Goal: Information Seeking & Learning: Learn about a topic

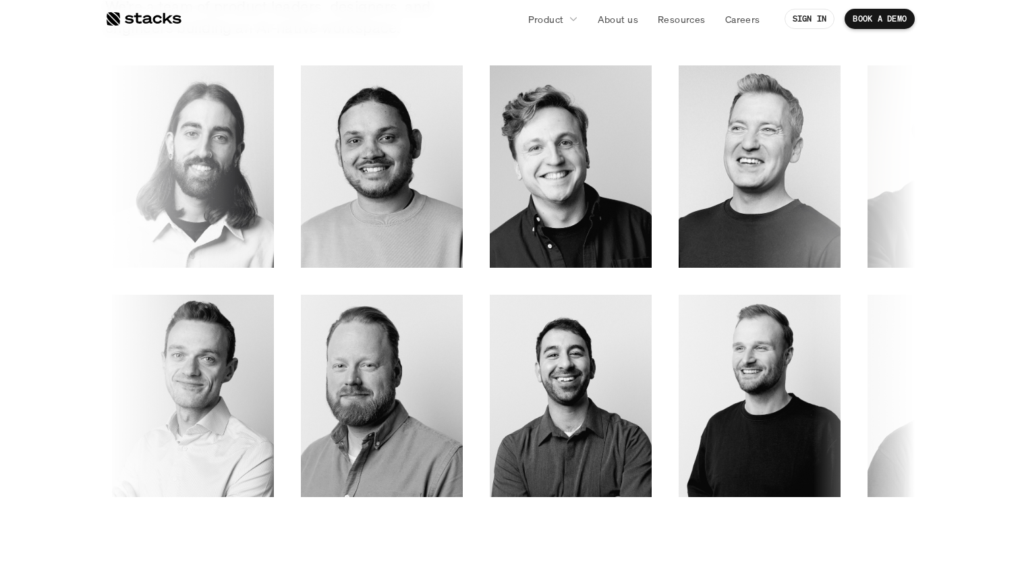
scroll to position [1925, 0]
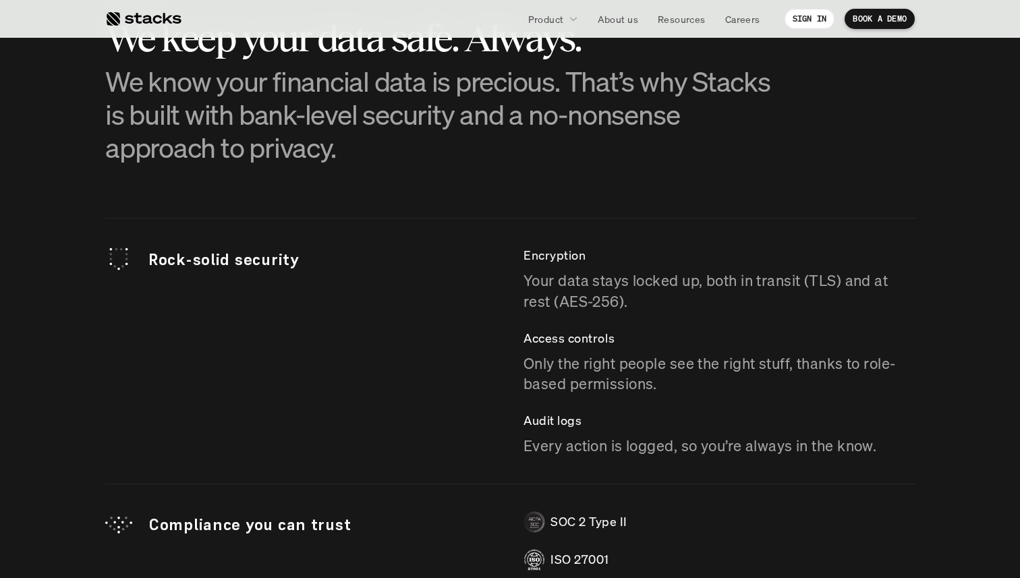
scroll to position [3732, 0]
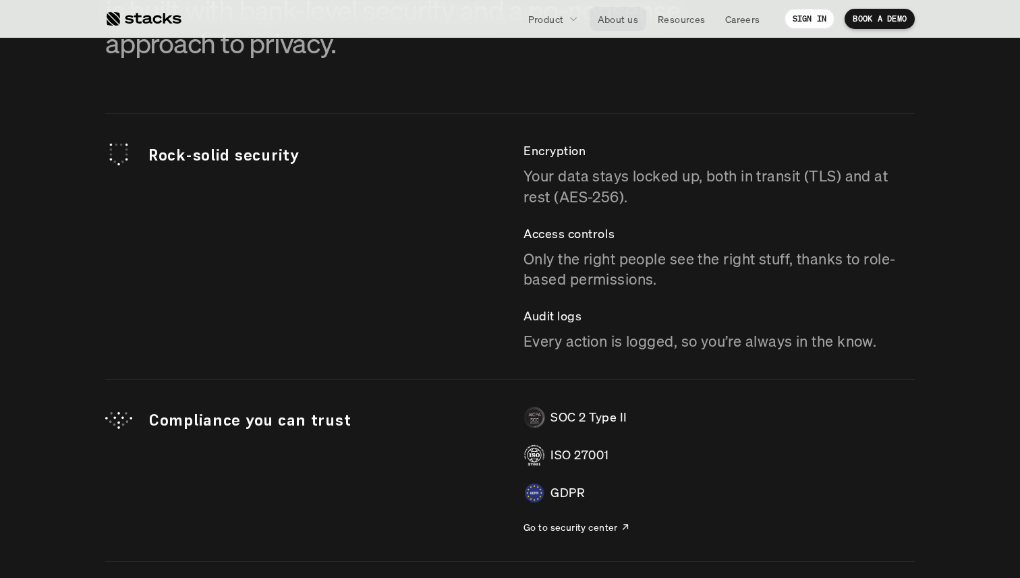
click at [619, 22] on p "About us" at bounding box center [618, 19] width 40 height 14
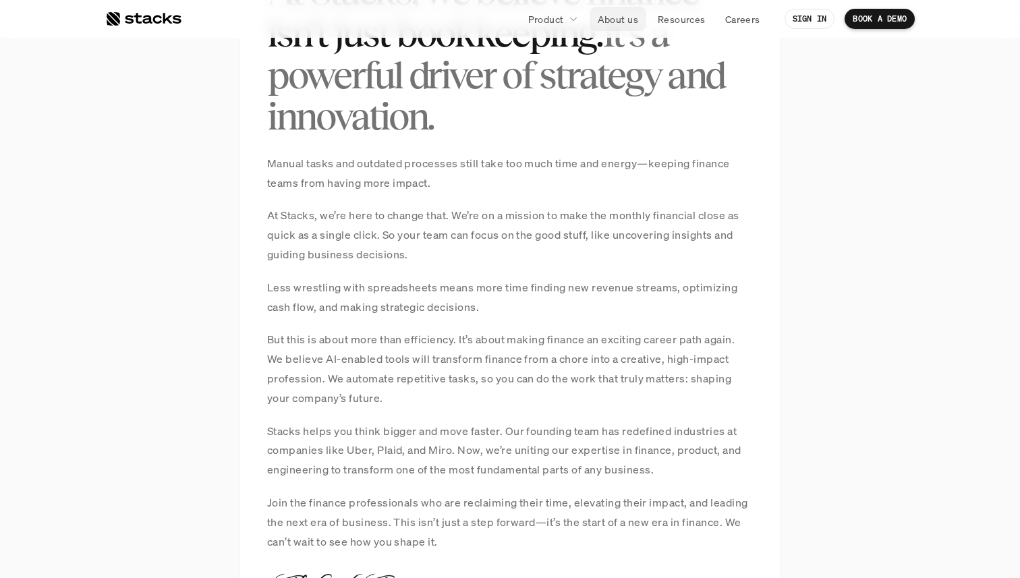
scroll to position [1054, 0]
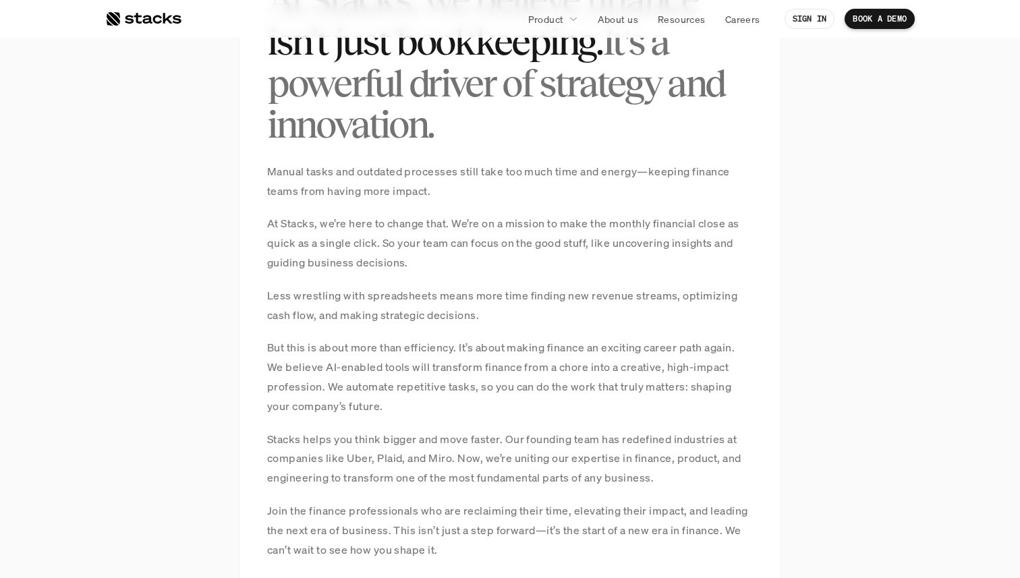
click at [482, 177] on p "Manual tasks and outdated processes still take too much time and energy—keeping…" at bounding box center [510, 181] width 486 height 39
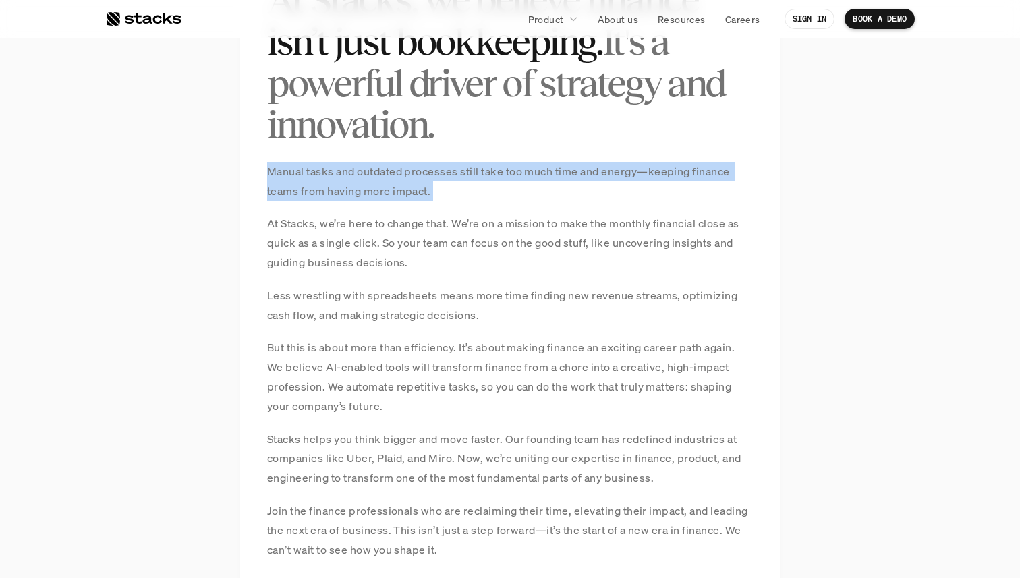
click at [482, 177] on p "Manual tasks and outdated processes still take too much time and energy—keeping…" at bounding box center [510, 181] width 486 height 39
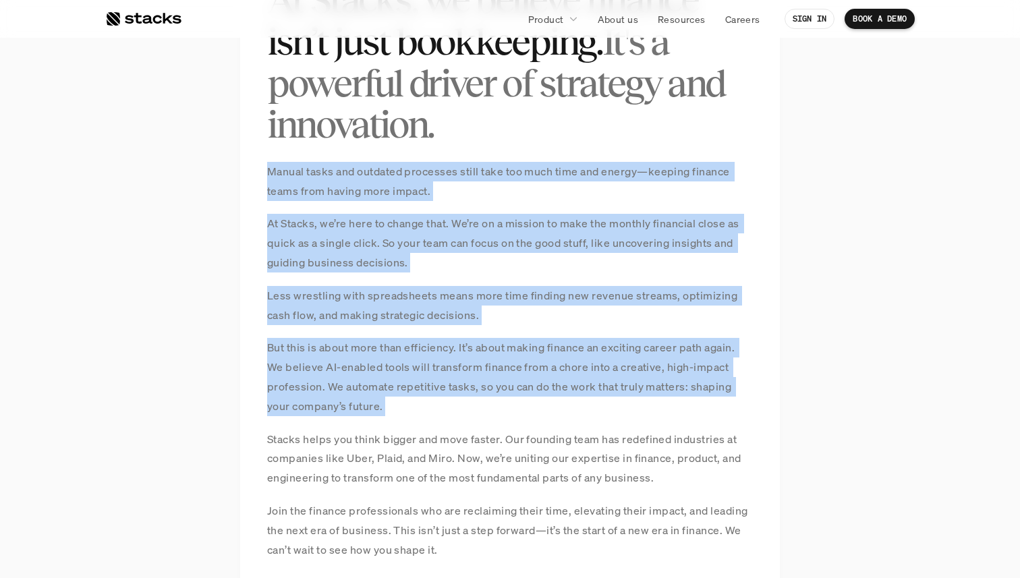
drag, startPoint x: 482, startPoint y: 177, endPoint x: 521, endPoint y: 358, distance: 185.8
click at [521, 358] on div "Manual tasks and outdated processes still take too much time and energy—keeping…" at bounding box center [510, 361] width 486 height 398
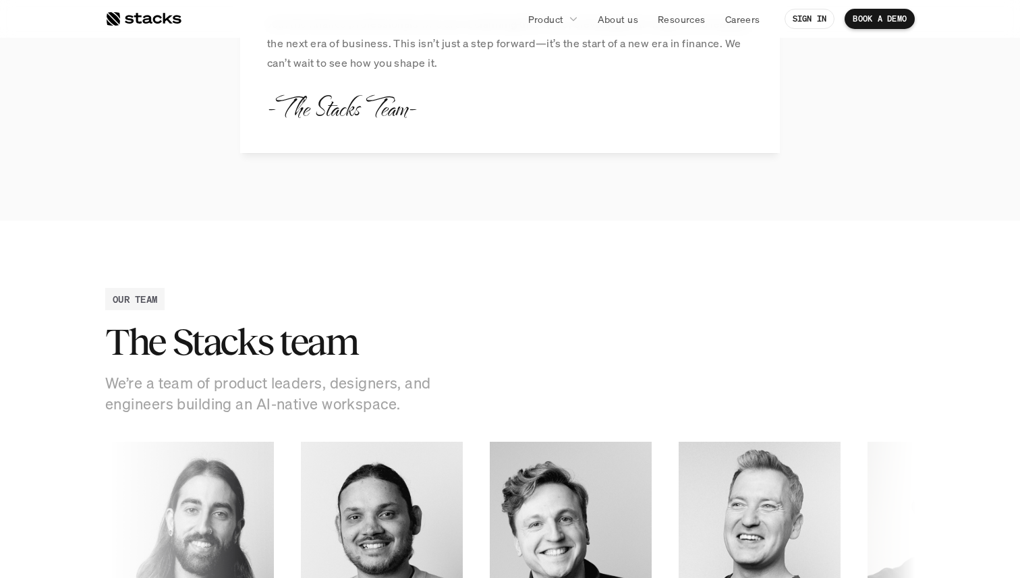
scroll to position [1738, 0]
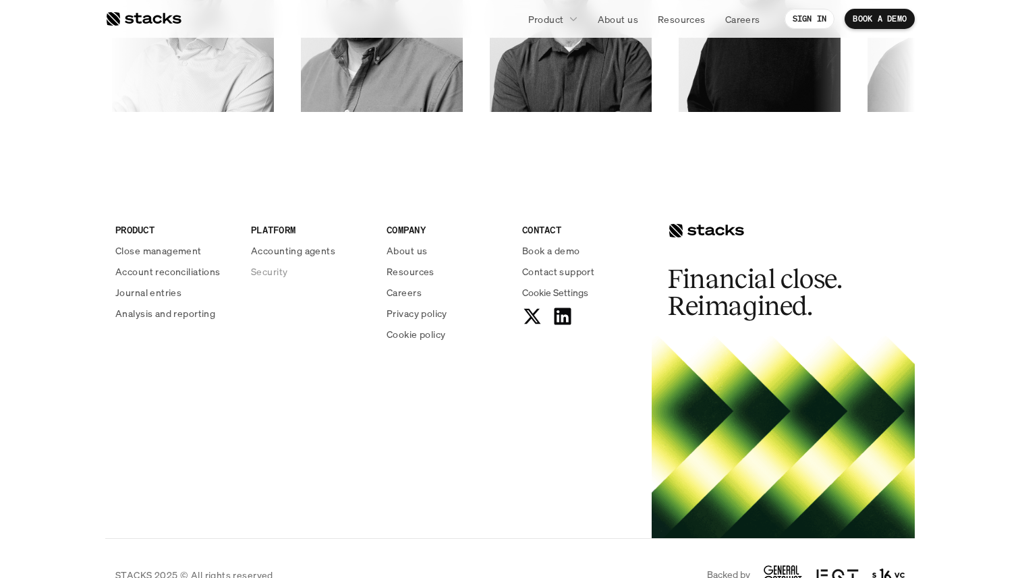
scroll to position [2337, 0]
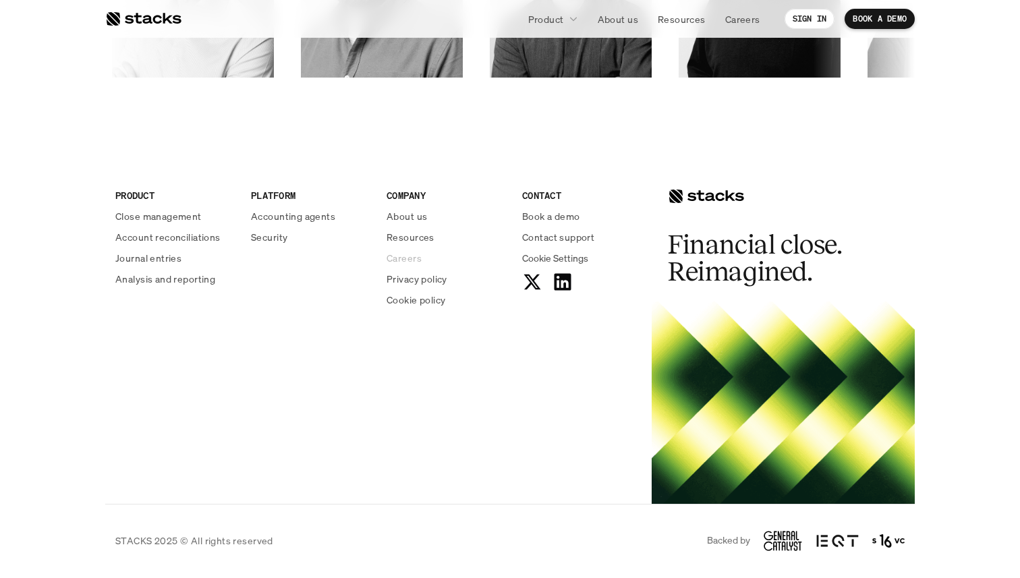
click at [407, 256] on p "Careers" at bounding box center [404, 258] width 35 height 14
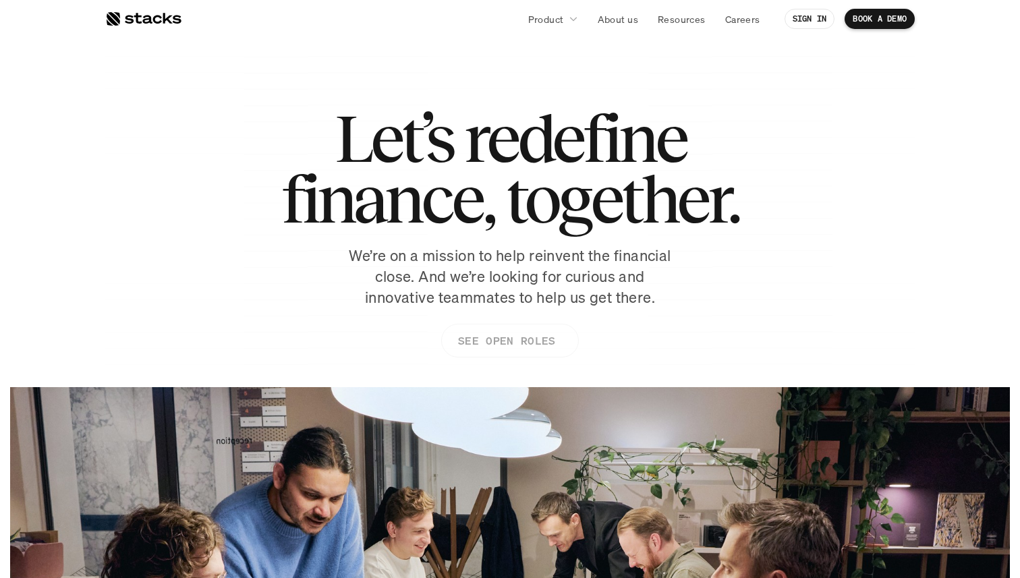
click at [482, 345] on p "SEE OPEN ROLES" at bounding box center [506, 341] width 97 height 20
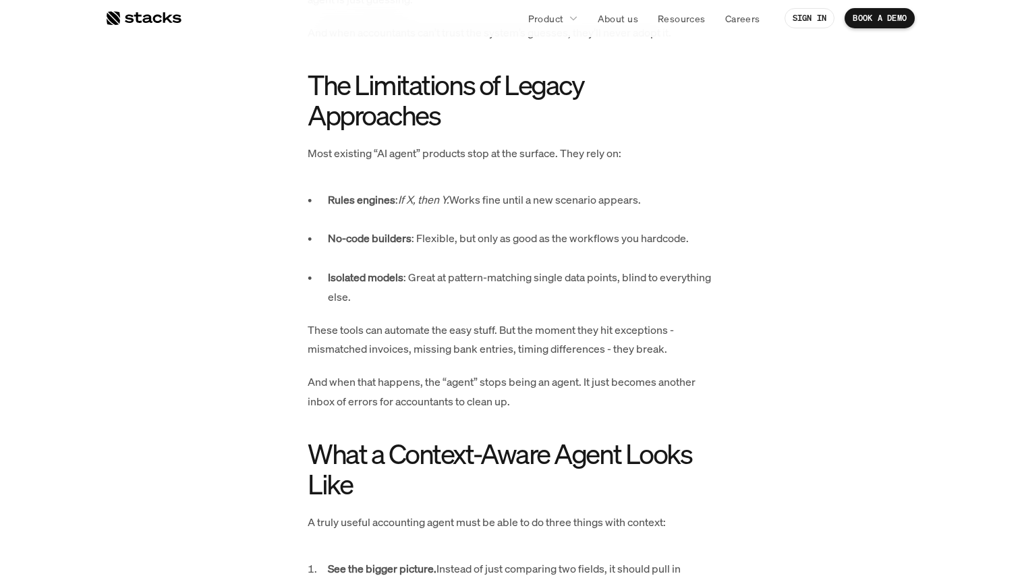
scroll to position [1490, 0]
